Goal: Task Accomplishment & Management: Manage account settings

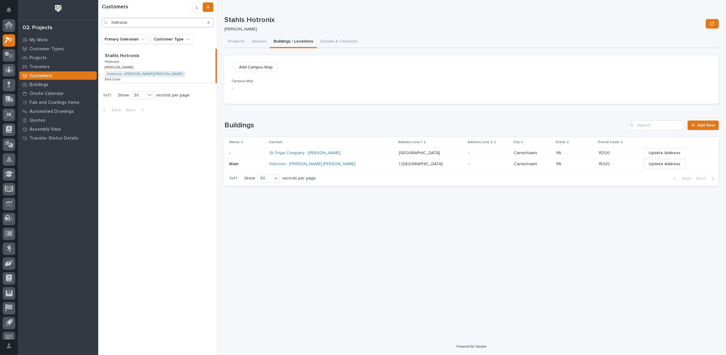
scroll to position [7, 0]
drag, startPoint x: 145, startPoint y: 20, endPoint x: 26, endPoint y: 34, distance: 120.1
click at [98, 34] on div "My Settings Log Out 02. Projects My Work Customer Types Projects Travelers Cust…" at bounding box center [412, 177] width 628 height 355
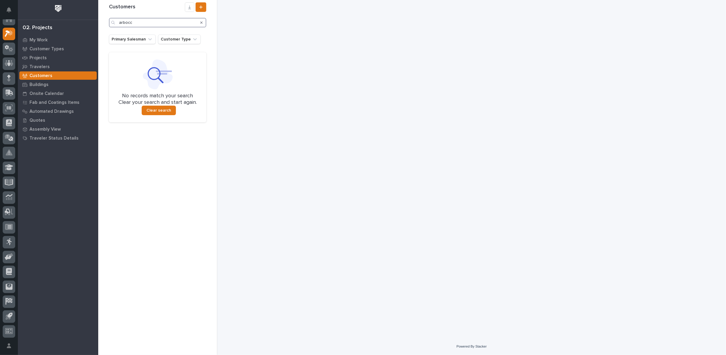
click at [130, 24] on input "arbocc" at bounding box center [157, 23] width 97 height 10
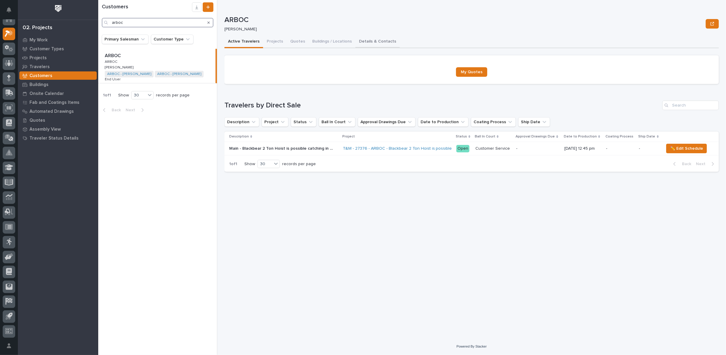
type input "arboc"
click at [357, 42] on button "Details & Contacts" at bounding box center [377, 42] width 44 height 12
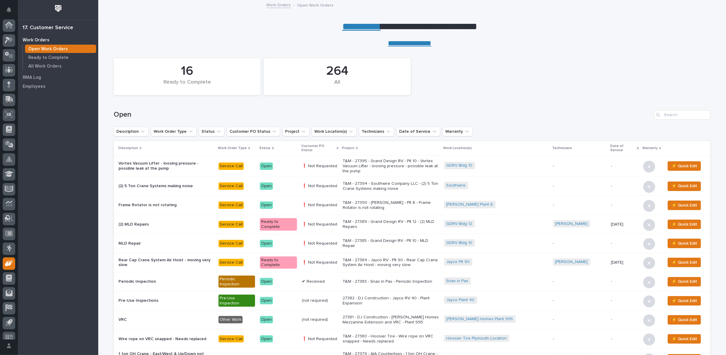
click at [362, 27] on link "**********" at bounding box center [361, 27] width 38 height 10
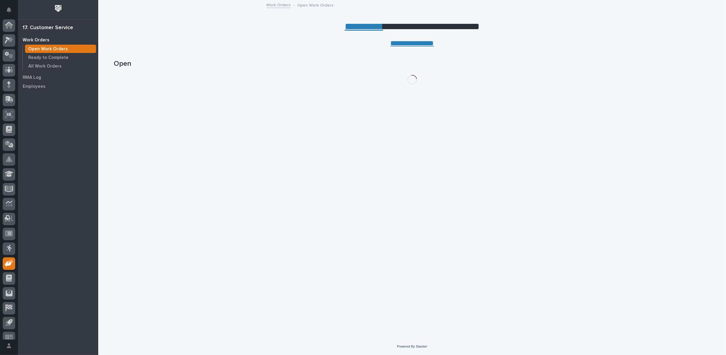
scroll to position [7, 0]
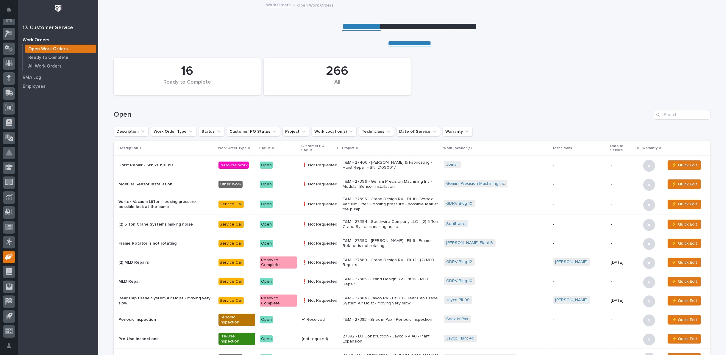
drag, startPoint x: 356, startPoint y: 28, endPoint x: 350, endPoint y: 23, distance: 8.0
click at [355, 27] on link "**********" at bounding box center [361, 27] width 38 height 10
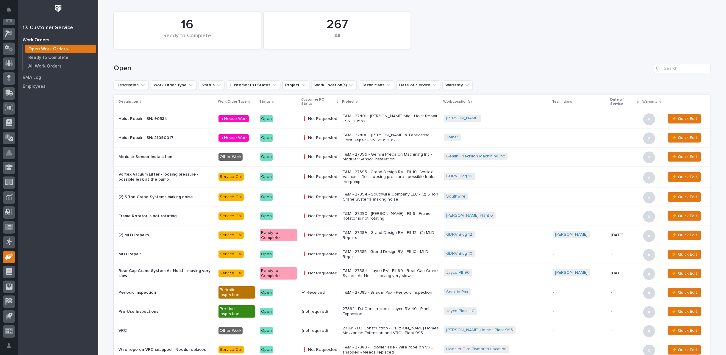
scroll to position [99, 0]
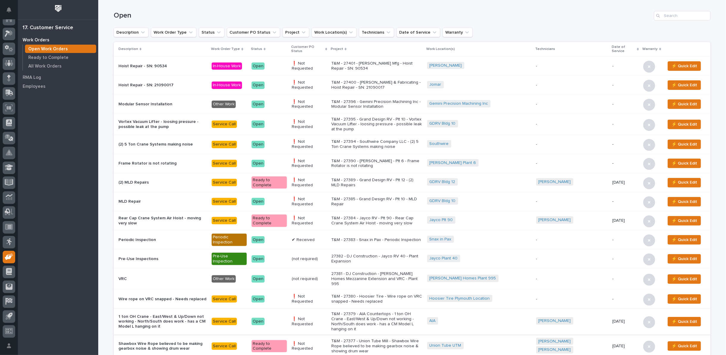
click at [388, 118] on p "T&M - 27395 - Grand Design RV - Plt 10 - Vortex Vacuum Lifter - loosing pressur…" at bounding box center [376, 124] width 91 height 15
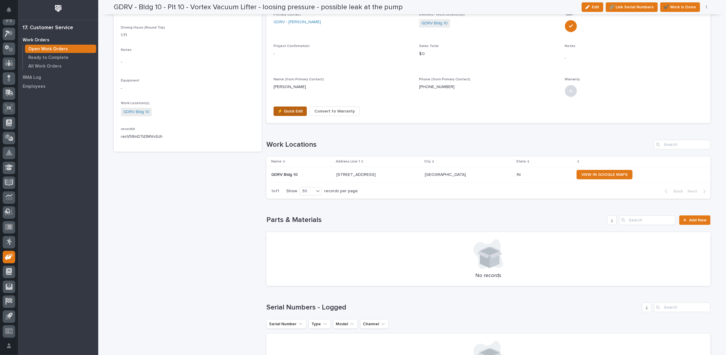
scroll to position [251, 0]
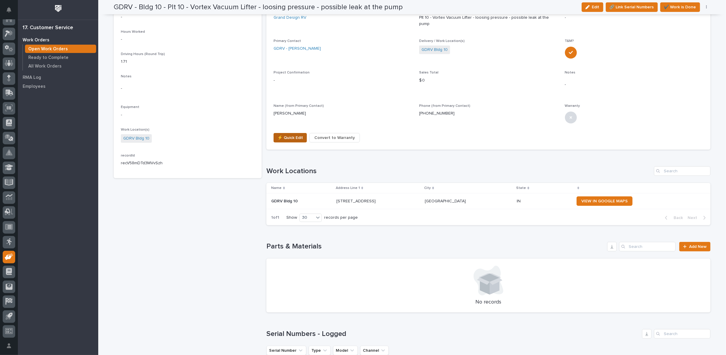
click at [283, 134] on span "⚡ Quick Edit" at bounding box center [290, 137] width 26 height 7
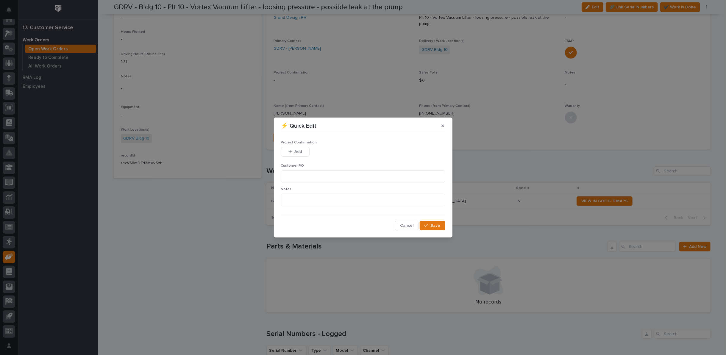
click at [411, 224] on span "Cancel" at bounding box center [406, 225] width 13 height 5
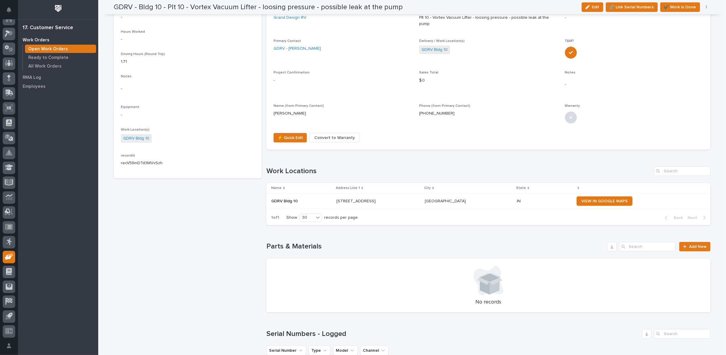
click at [321, 123] on section "Project View record T&M - 27395 - Grand Design RV - Plt 10 - Vortex Vacuum Lift…" at bounding box center [488, 50] width 444 height 199
click at [322, 134] on span "Convert to Warranty" at bounding box center [334, 137] width 40 height 7
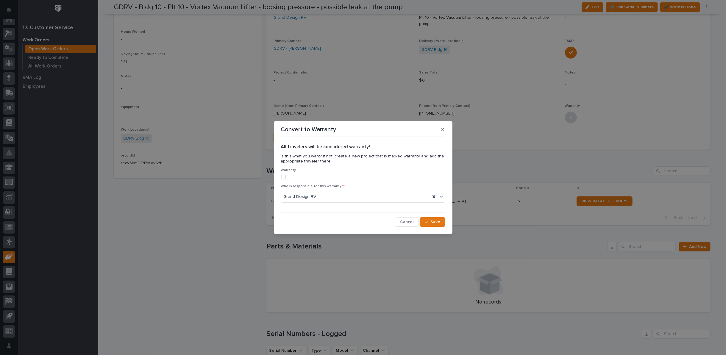
click at [283, 177] on span at bounding box center [283, 177] width 5 height 5
click at [433, 196] on icon at bounding box center [433, 196] width 3 height 3
type input "***"
click at [376, 209] on div "PWI" at bounding box center [363, 208] width 164 height 10
click at [434, 221] on span "Save" at bounding box center [436, 221] width 10 height 5
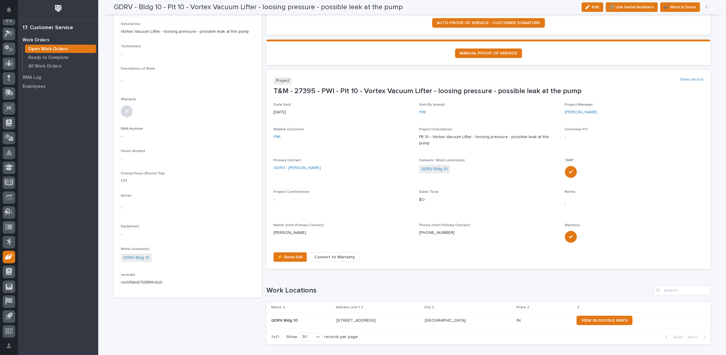
scroll to position [118, 0]
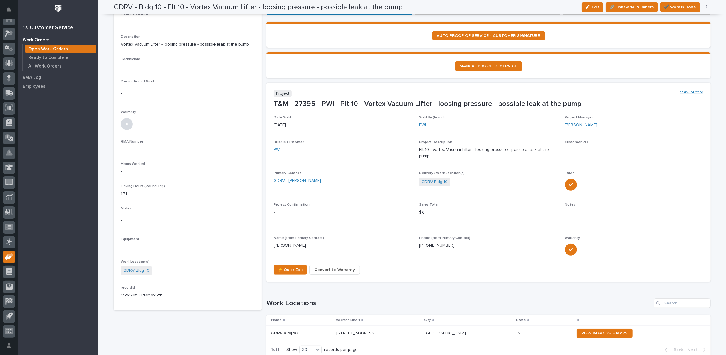
click at [689, 90] on link "View record" at bounding box center [691, 92] width 23 height 5
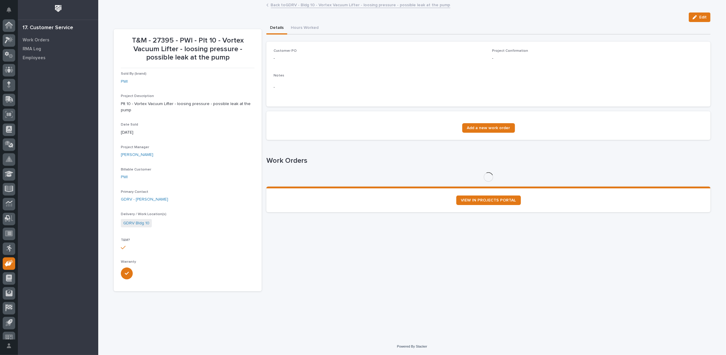
scroll to position [7, 0]
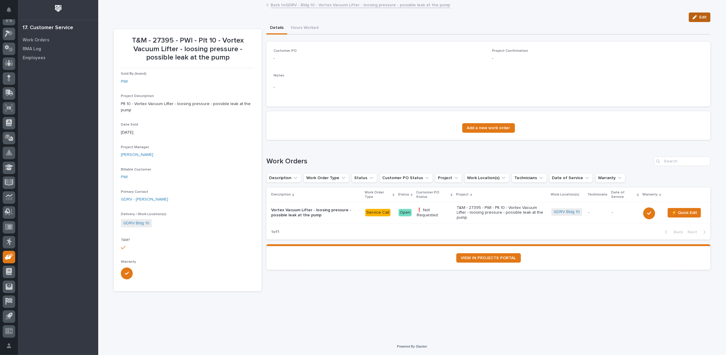
drag, startPoint x: 695, startPoint y: 17, endPoint x: 249, endPoint y: 94, distance: 453.0
click at [695, 17] on icon "button" at bounding box center [694, 17] width 4 height 4
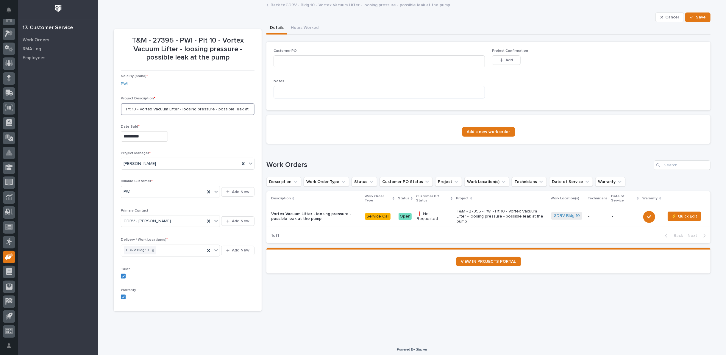
drag, startPoint x: 128, startPoint y: 108, endPoint x: 89, endPoint y: 107, distance: 39.0
click at [98, 108] on div "**********" at bounding box center [412, 179] width 628 height 358
type input "GDRV 10 - Vortex Vacuum Lifter - loosing pressure - possible leak at the pump"
click at [693, 16] on div "button" at bounding box center [693, 17] width 6 height 4
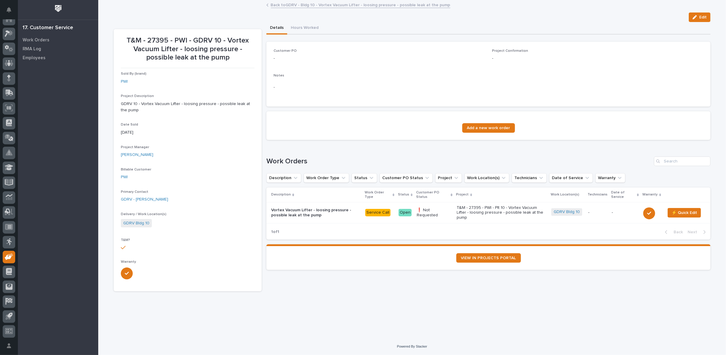
click at [308, 6] on link "Back to GDRV - Bldg 10 - Vortex Vacuum Lifter - loosing pressure - possible lea…" at bounding box center [360, 4] width 179 height 7
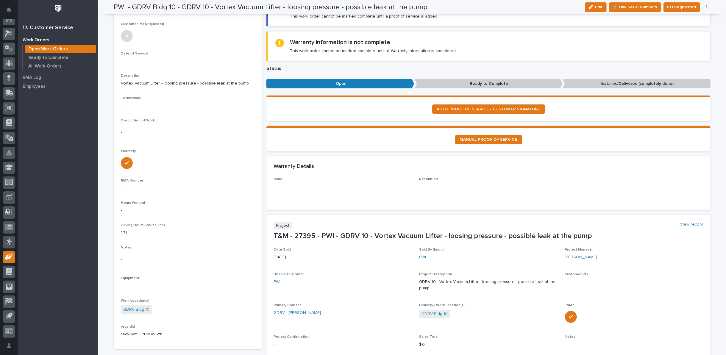
scroll to position [66, 0]
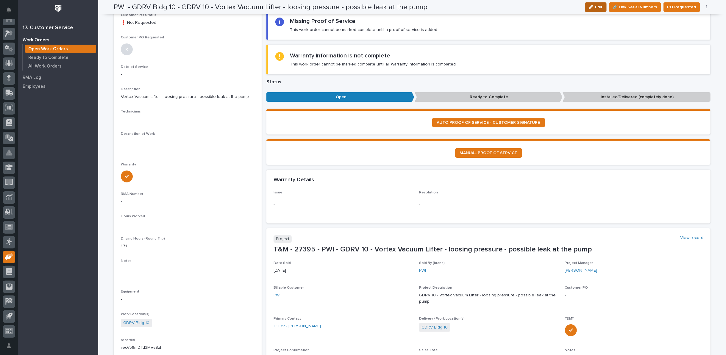
click at [595, 7] on div "button" at bounding box center [592, 7] width 7 height 4
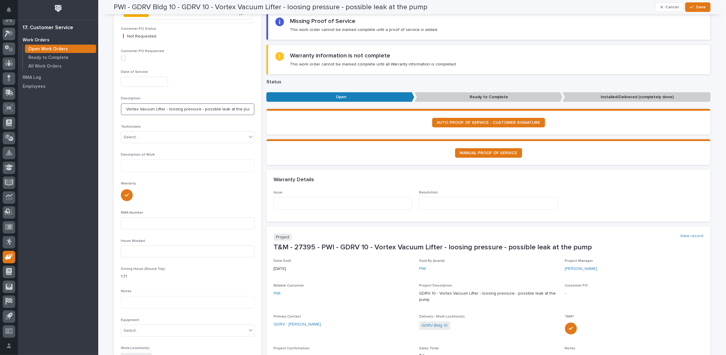
drag, startPoint x: 122, startPoint y: 107, endPoint x: 268, endPoint y: 106, distance: 145.8
click at [298, 199] on textarea at bounding box center [342, 203] width 138 height 12
paste textarea "**********"
type textarea "**********"
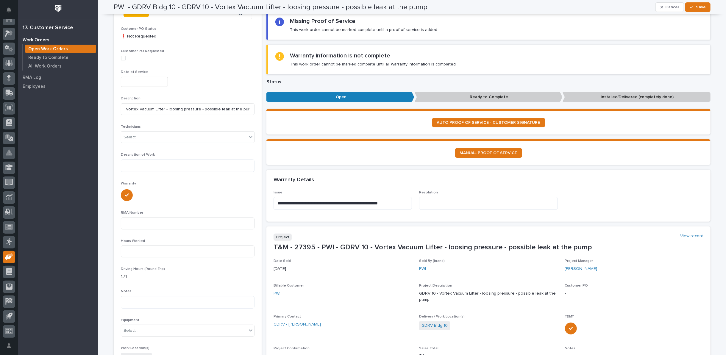
click at [700, 5] on span "Save" at bounding box center [701, 6] width 10 height 5
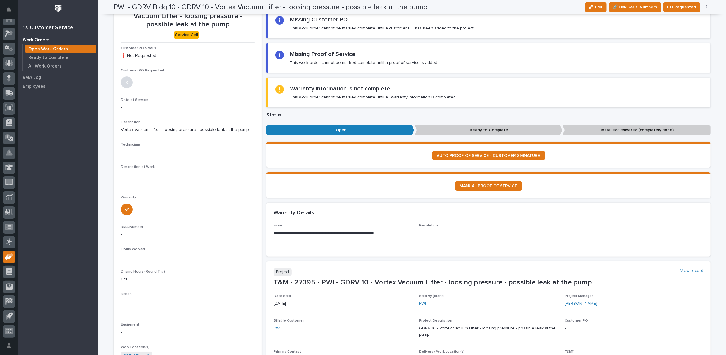
scroll to position [0, 0]
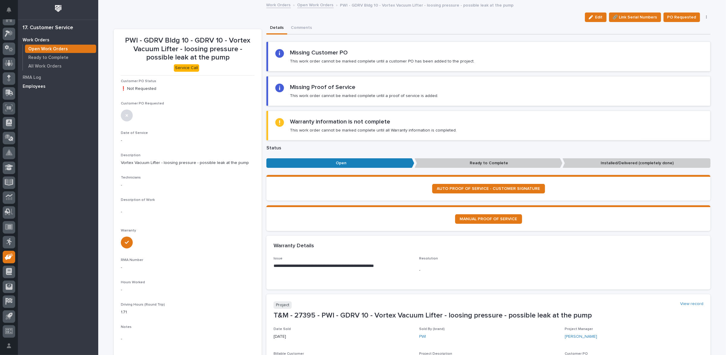
click at [29, 86] on p "Employees" at bounding box center [34, 86] width 23 height 5
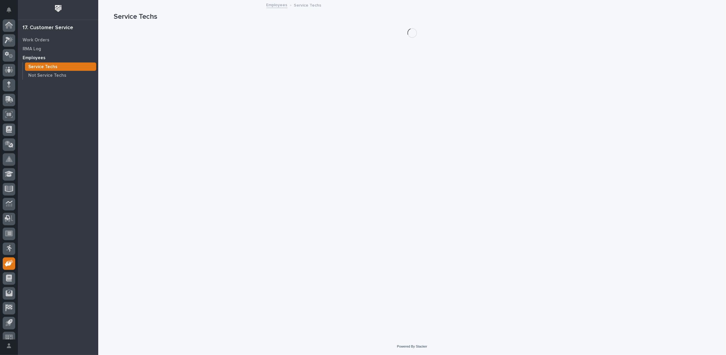
scroll to position [7, 0]
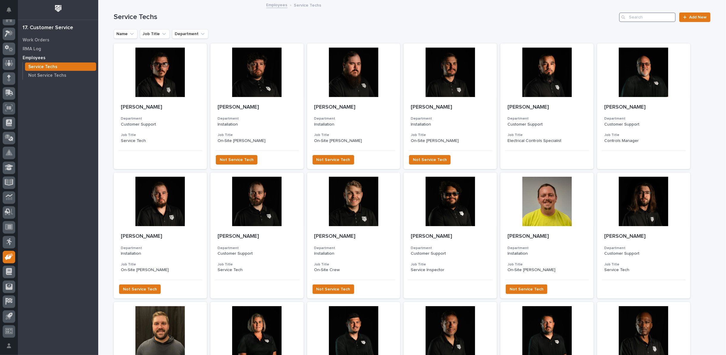
click at [637, 16] on input "Search" at bounding box center [647, 17] width 57 height 10
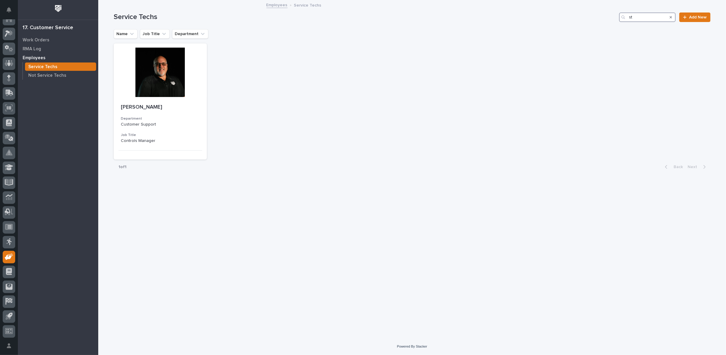
type input "s"
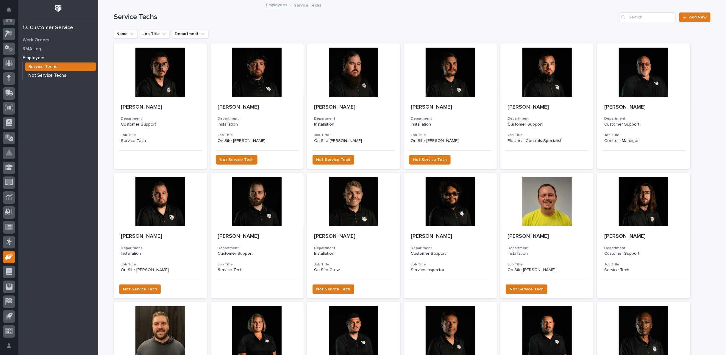
click at [62, 73] on p "Not Service Techs" at bounding box center [47, 75] width 38 height 5
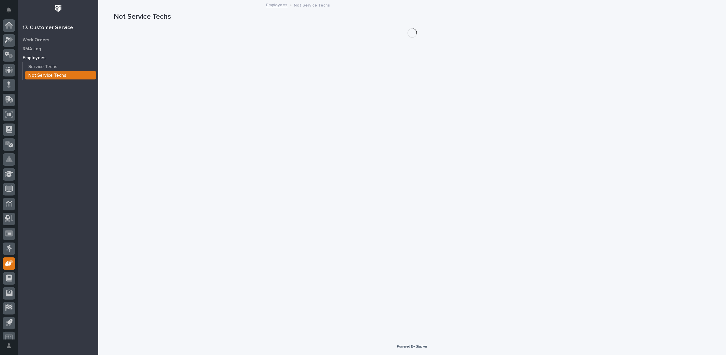
scroll to position [7, 0]
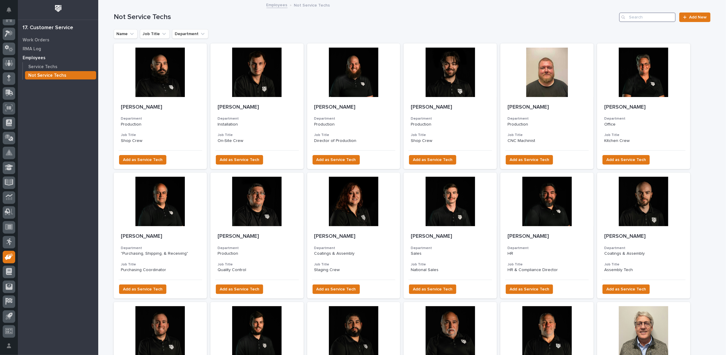
click at [643, 19] on input "Search" at bounding box center [647, 17] width 57 height 10
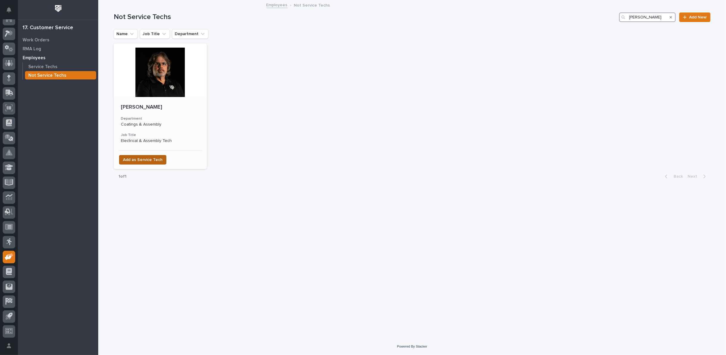
type input "steve hall"
click at [141, 158] on span "Add as Service Tech" at bounding box center [143, 159] width 40 height 7
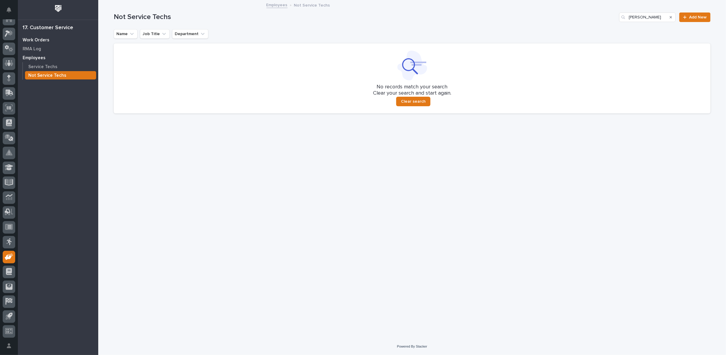
click at [42, 41] on p "Work Orders" at bounding box center [36, 39] width 27 height 5
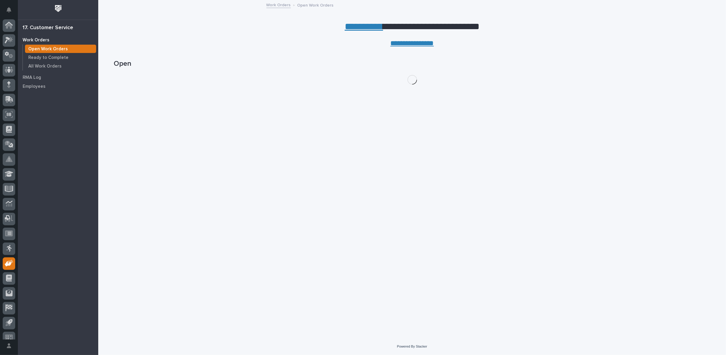
scroll to position [7, 0]
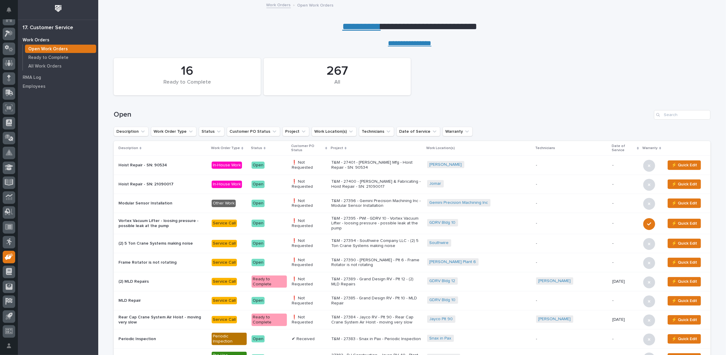
click at [405, 217] on p "T&M - 27395 - PWI - GDRV 10 - Vortex Vacuum Lifter - loosing pressure - possibl…" at bounding box center [376, 223] width 91 height 15
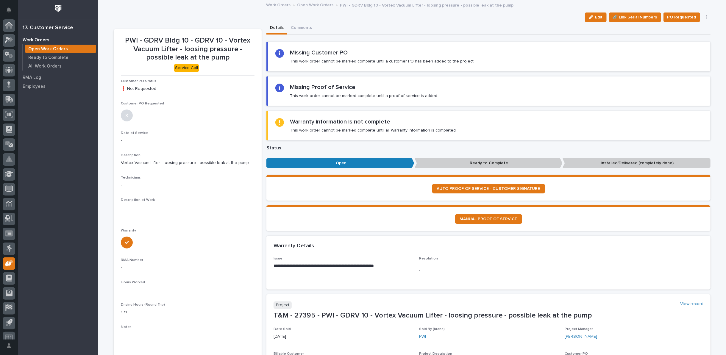
drag, startPoint x: 405, startPoint y: 217, endPoint x: 393, endPoint y: 215, distance: 11.7
click at [394, 216] on div "MANUAL PROOF OF SERVICE" at bounding box center [488, 219] width 430 height 10
click at [592, 19] on icon "button" at bounding box center [591, 17] width 4 height 4
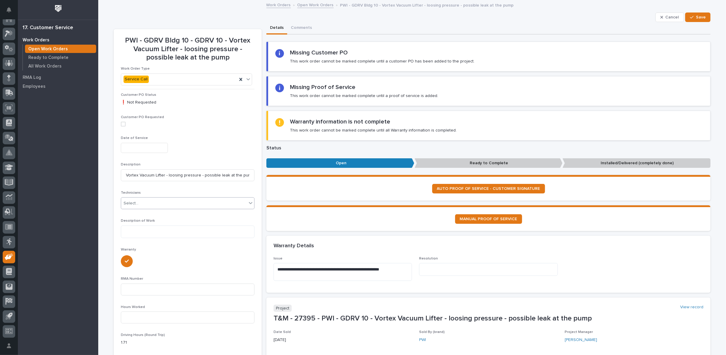
click at [137, 203] on div "Select..." at bounding box center [184, 203] width 126 height 10
type input "*****"
click at [142, 212] on div "[PERSON_NAME]" at bounding box center [185, 214] width 133 height 10
click at [700, 18] on span "Save" at bounding box center [701, 17] width 10 height 5
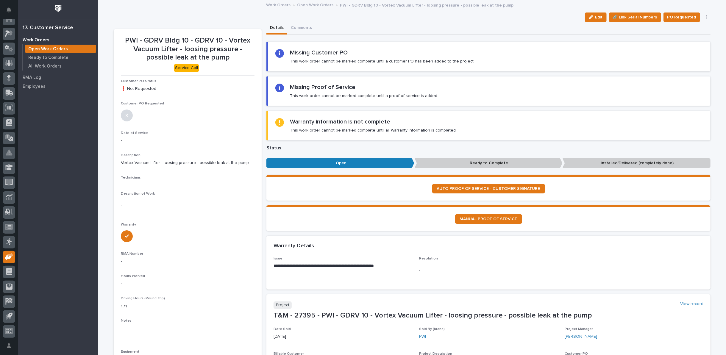
click at [599, 15] on span "Edit" at bounding box center [598, 17] width 7 height 5
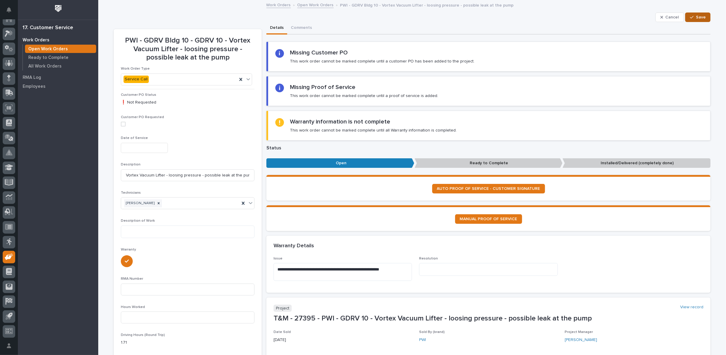
click at [696, 15] on span "Save" at bounding box center [701, 17] width 10 height 5
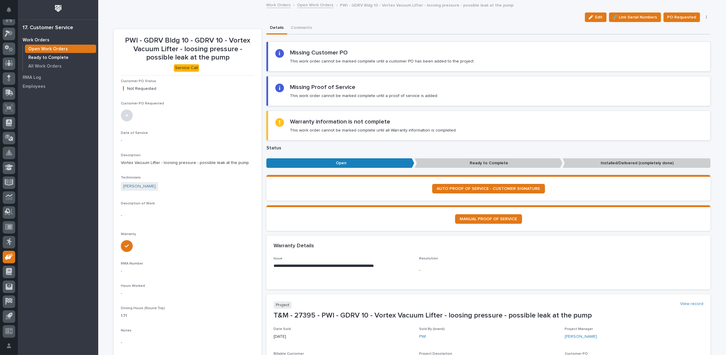
click at [52, 56] on p "Ready to Complete" at bounding box center [48, 57] width 40 height 5
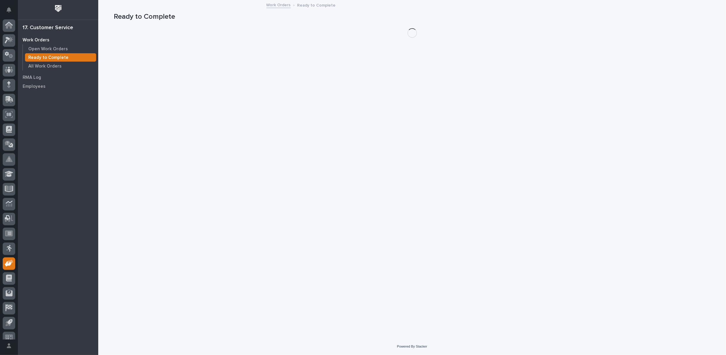
scroll to position [7, 0]
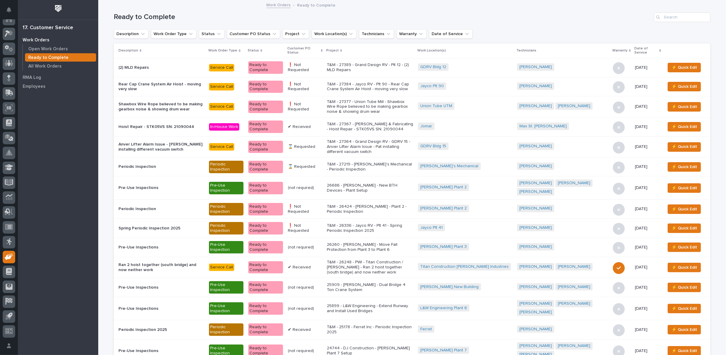
click at [371, 104] on p "T&M - 27377 - Union Tube Mill - Shawbox Wire Rope believed to be making gearbox…" at bounding box center [370, 106] width 86 height 15
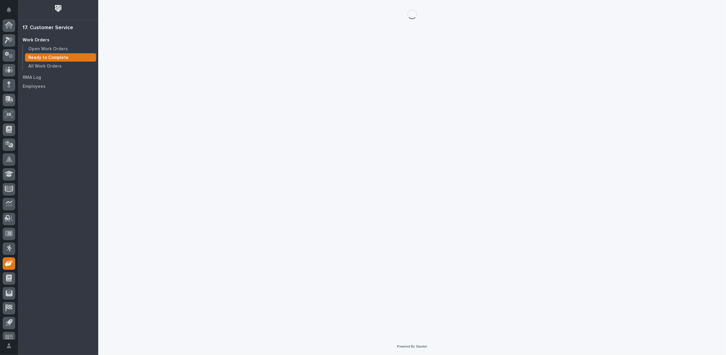
scroll to position [7, 0]
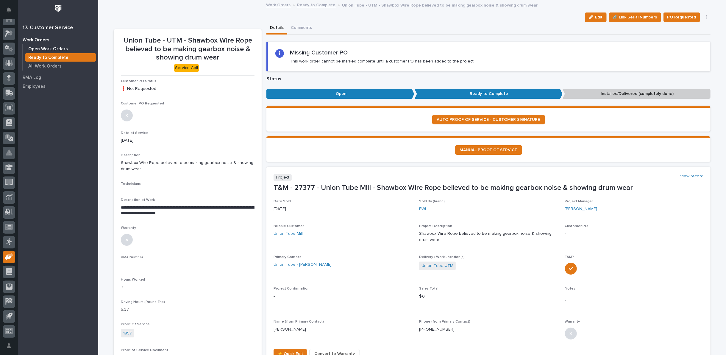
click at [56, 49] on p "Open Work Orders" at bounding box center [48, 48] width 40 height 5
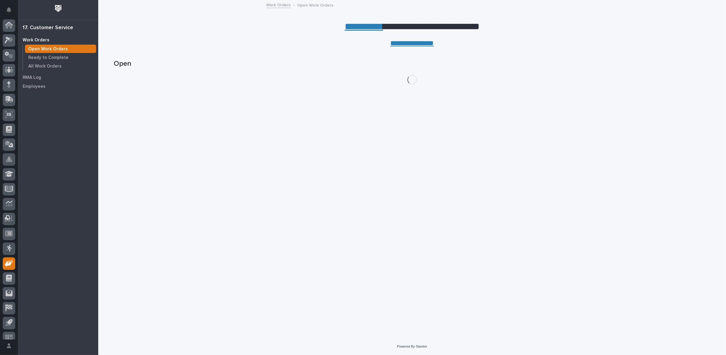
scroll to position [7, 0]
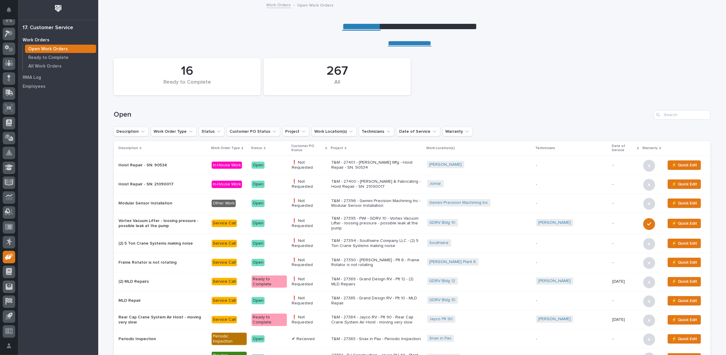
click at [352, 26] on link "**********" at bounding box center [361, 27] width 38 height 10
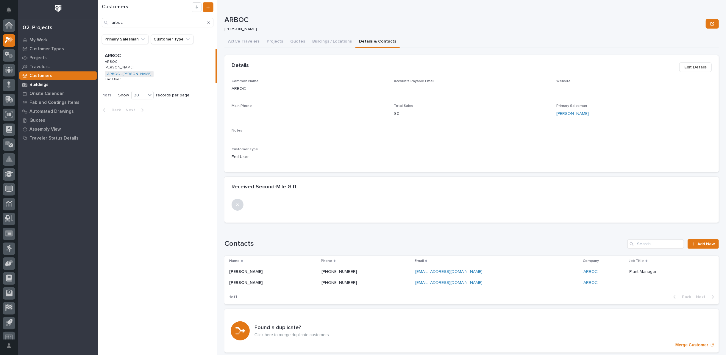
scroll to position [7, 0]
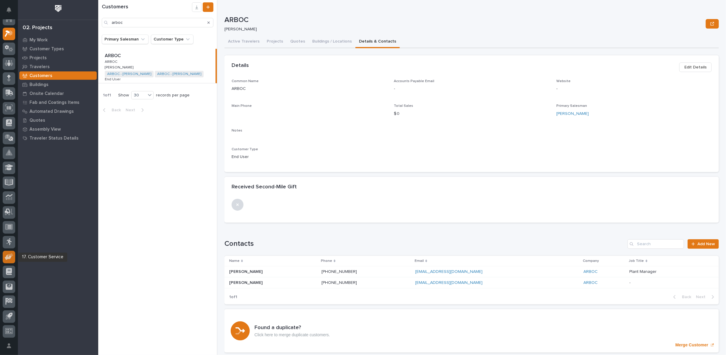
click at [8, 255] on icon at bounding box center [11, 255] width 6 height 4
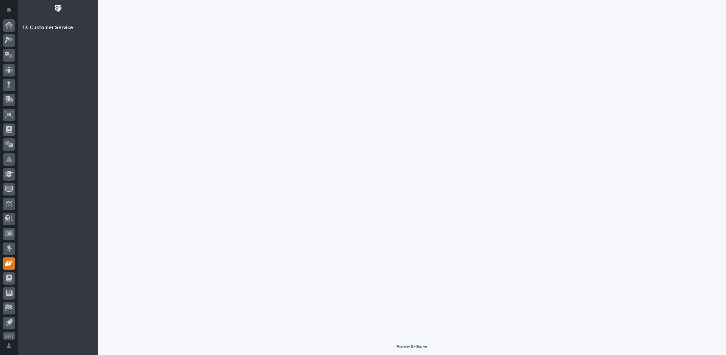
scroll to position [7, 0]
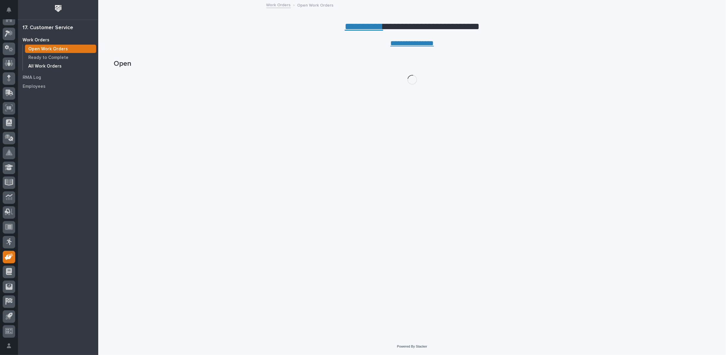
click at [53, 67] on p "All Work Orders" at bounding box center [44, 66] width 33 height 5
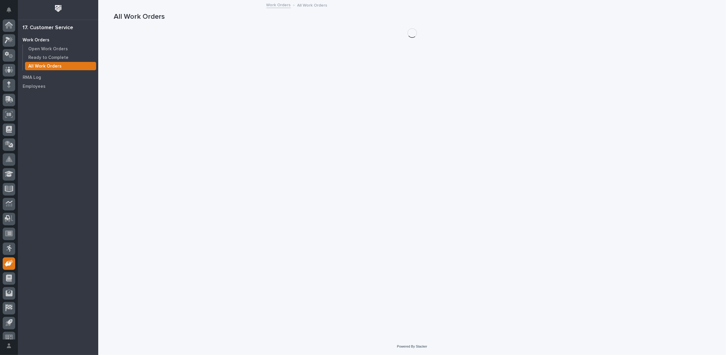
scroll to position [7, 0]
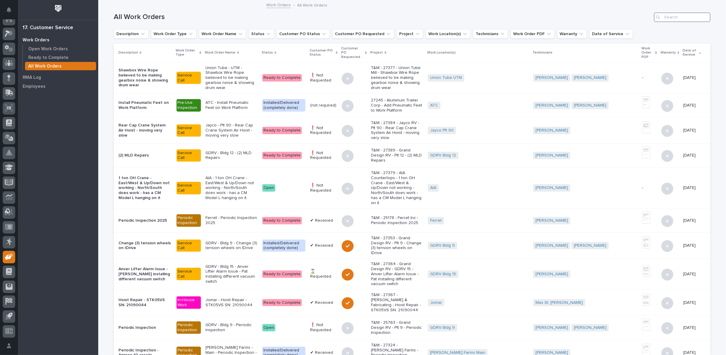
click at [661, 19] on input "Search" at bounding box center [682, 17] width 57 height 10
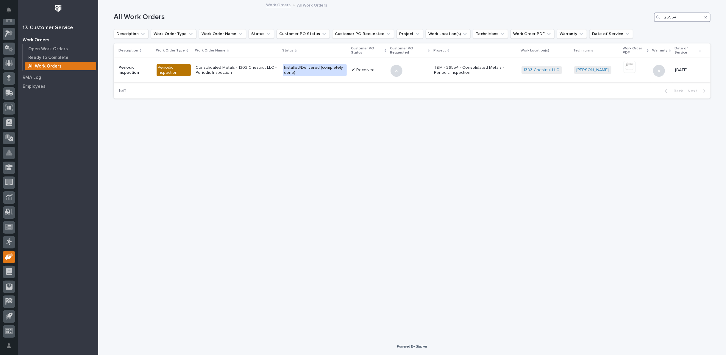
type input "26554"
click at [232, 68] on p "Consolidated Metals - 1303 Chestnut LLC - Periodic Inspection" at bounding box center [236, 70] width 83 height 10
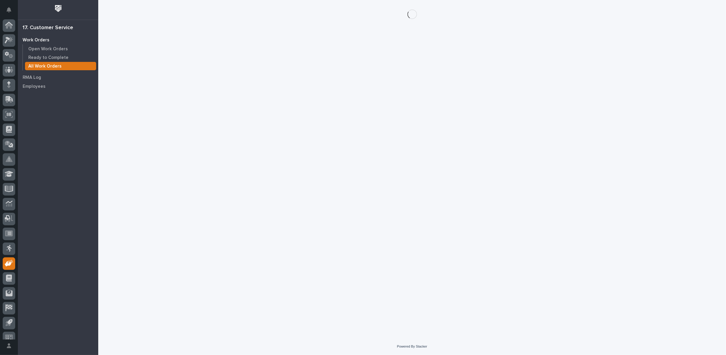
scroll to position [7, 0]
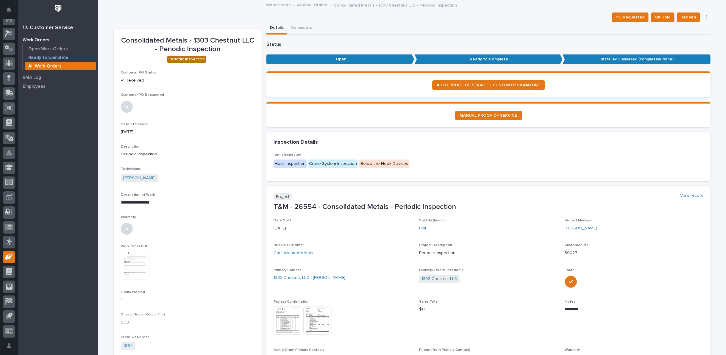
click at [305, 6] on link "All Work Orders" at bounding box center [312, 4] width 30 height 7
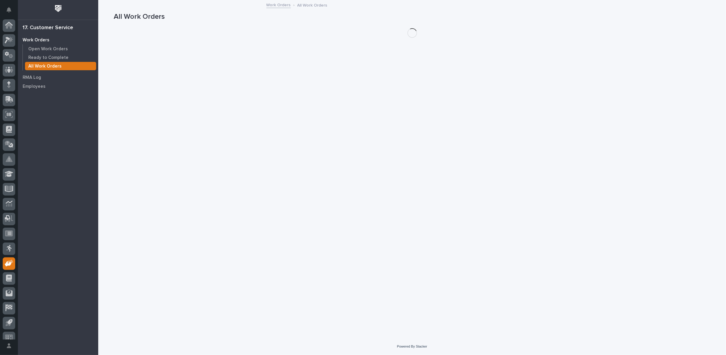
scroll to position [7, 0]
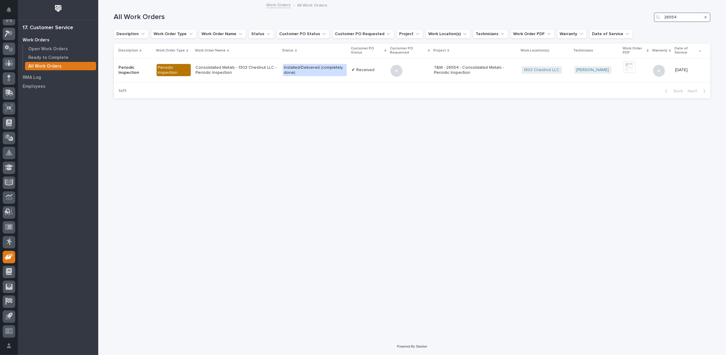
drag, startPoint x: 678, startPoint y: 19, endPoint x: 618, endPoint y: 6, distance: 60.8
click at [624, 12] on div "All Work Orders 26554" at bounding box center [412, 17] width 597 height 10
type input "27245"
click at [260, 67] on p "ATC - Install Pneumatic Feet on Work Platform" at bounding box center [249, 70] width 63 height 10
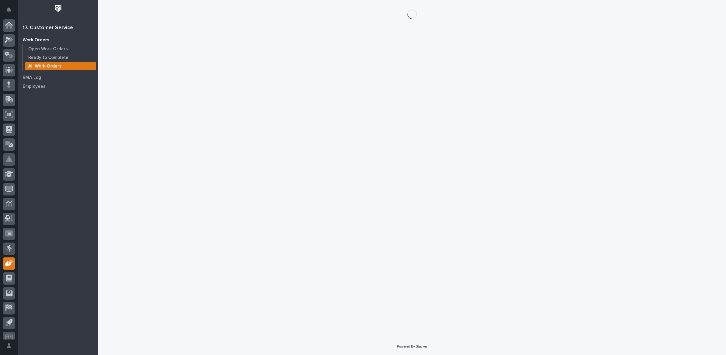
scroll to position [7, 0]
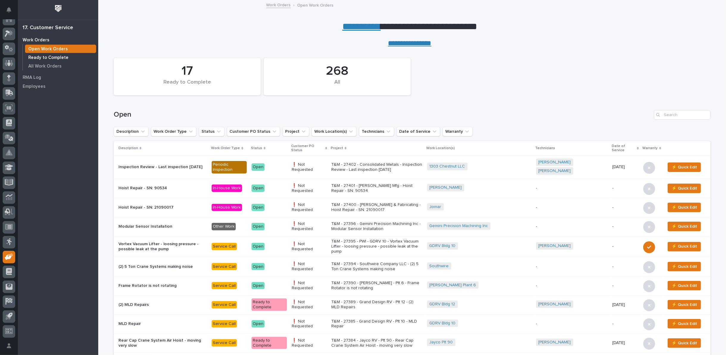
click at [36, 54] on div "Ready to Complete" at bounding box center [60, 57] width 71 height 8
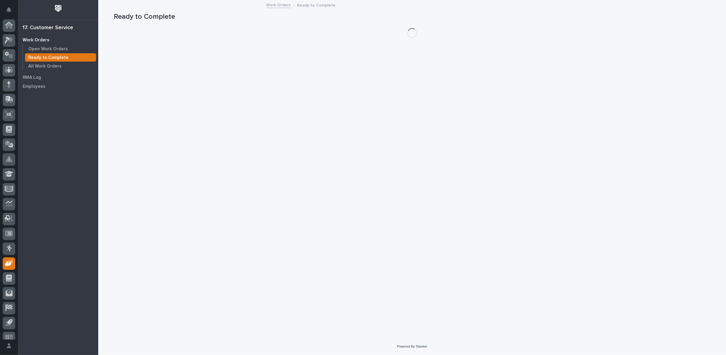
scroll to position [7, 0]
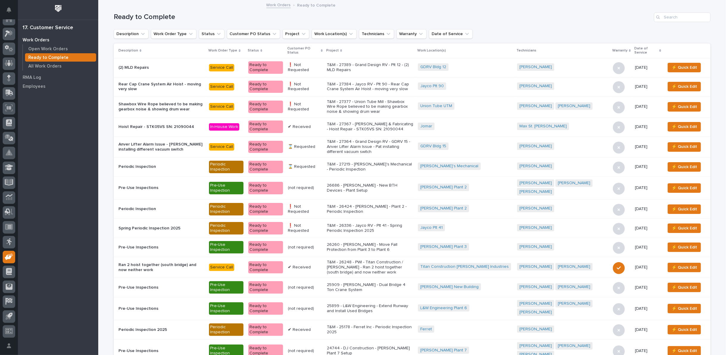
click at [323, 50] on icon at bounding box center [322, 50] width 2 height 3
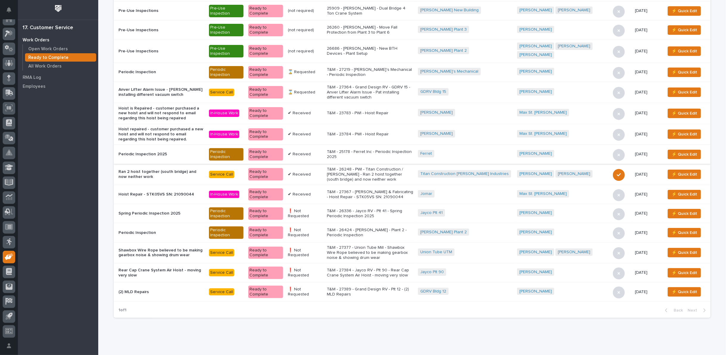
scroll to position [109, 0]
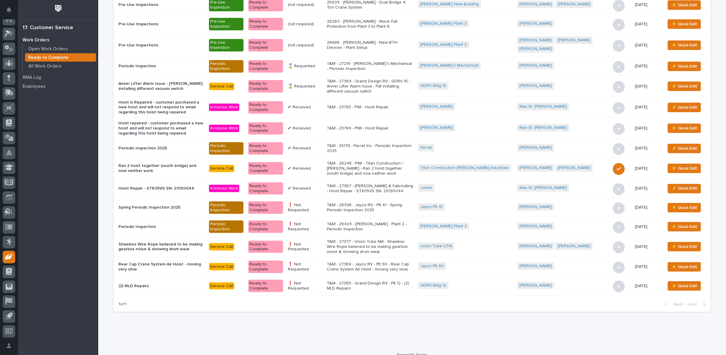
click at [394, 239] on p "T&M - 27377 - Union Tube Mill - Shawbox Wire Rope believed to be making gearbox…" at bounding box center [370, 246] width 86 height 15
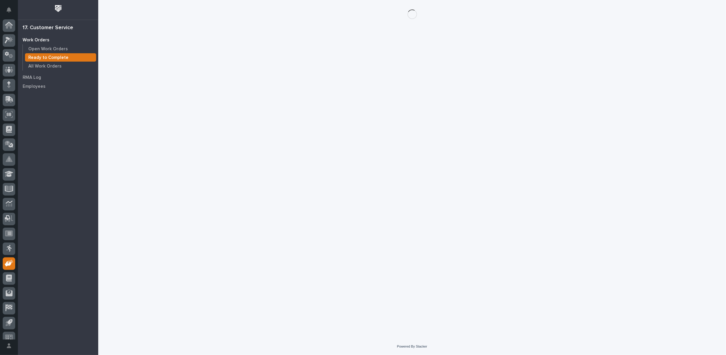
scroll to position [7, 0]
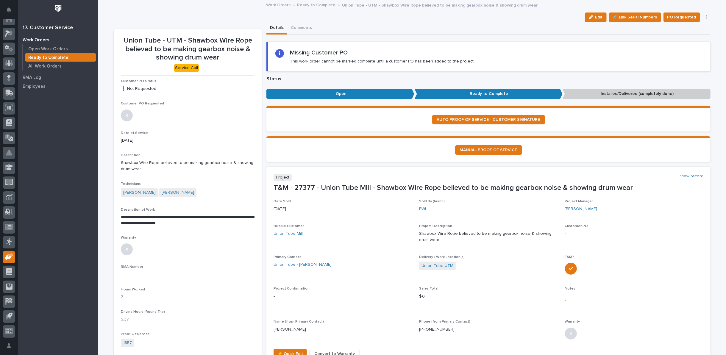
click at [706, 17] on icon "button" at bounding box center [706, 17] width 1 height 4
click at [681, 49] on span "Regenerate PDF" at bounding box center [688, 48] width 32 height 7
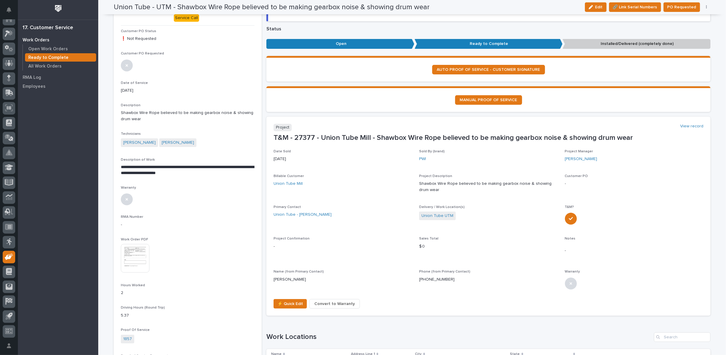
scroll to position [49, 0]
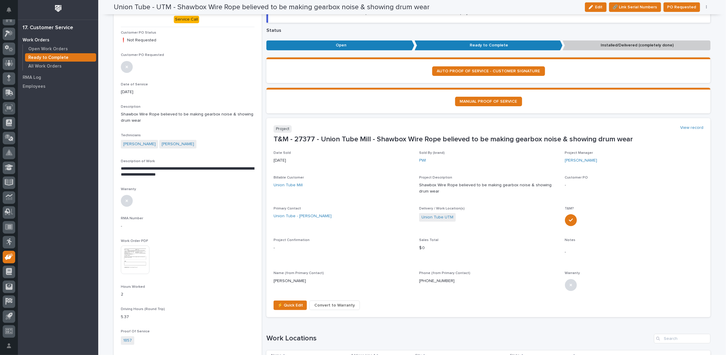
click at [133, 255] on img at bounding box center [135, 259] width 29 height 29
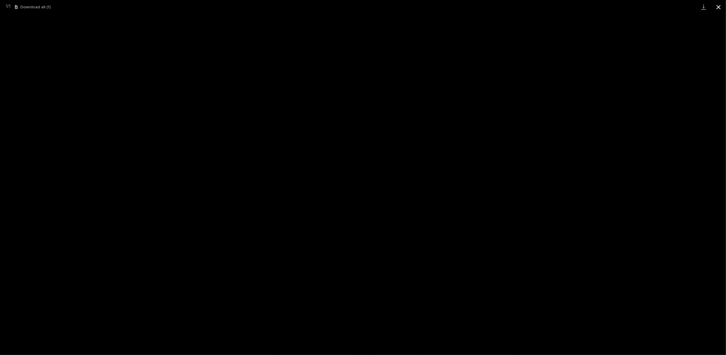
click at [718, 7] on button "Close gallery" at bounding box center [718, 7] width 15 height 14
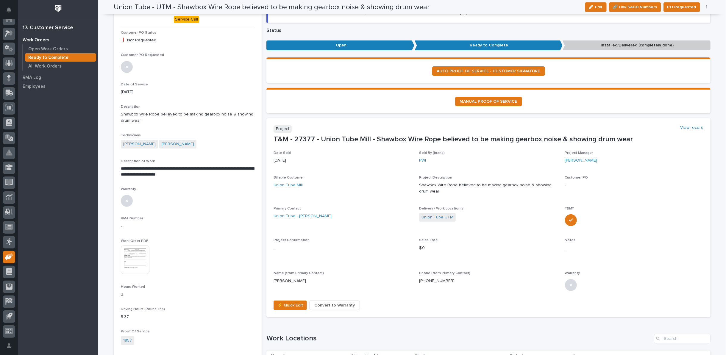
scroll to position [0, 0]
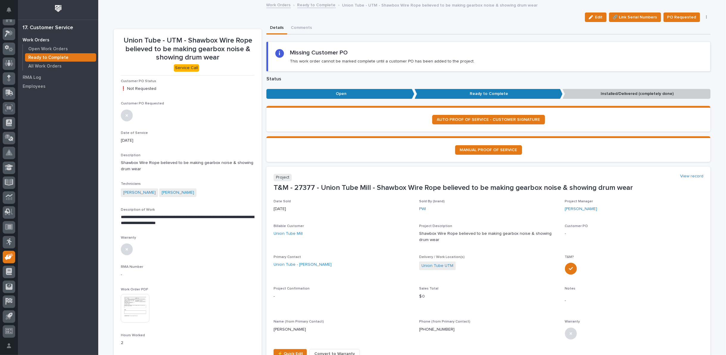
click at [310, 5] on link "Ready to Complete" at bounding box center [316, 4] width 38 height 7
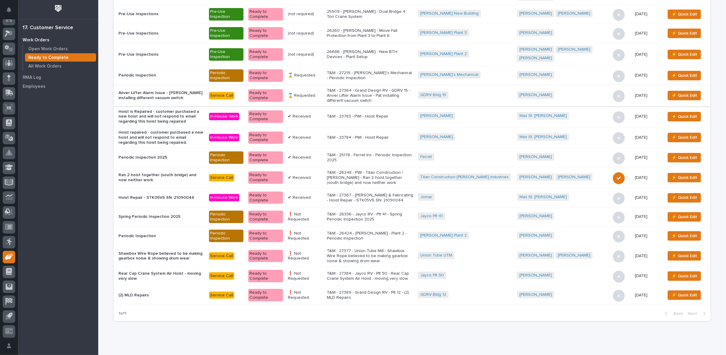
scroll to position [109, 0]
